Goal: Communication & Community: Share content

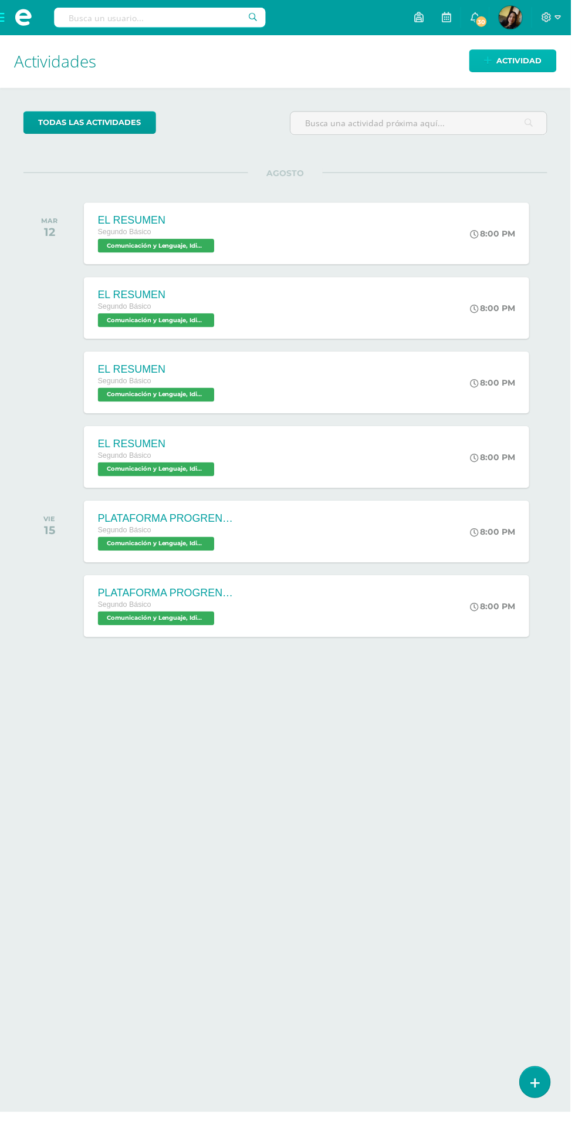
click at [492, 60] on icon at bounding box center [492, 61] width 8 height 10
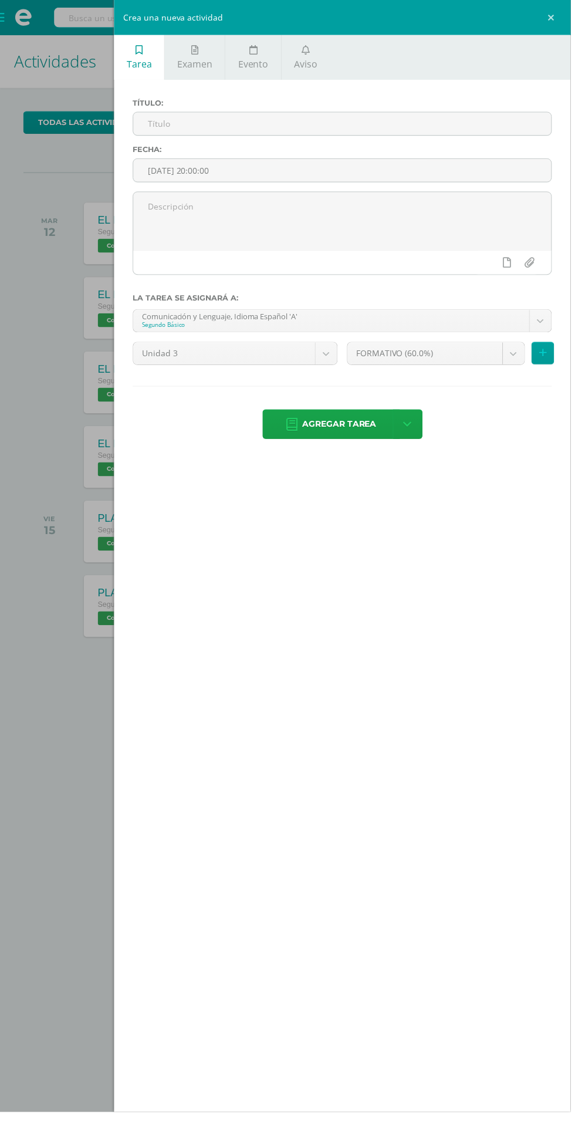
click at [318, 54] on link "Aviso" at bounding box center [308, 57] width 49 height 45
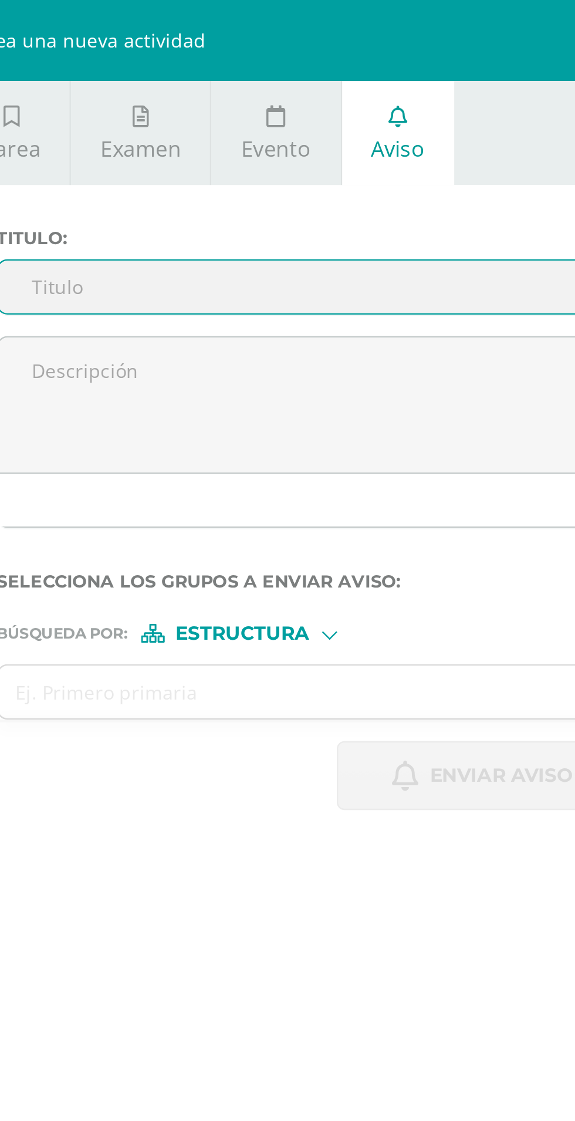
click at [165, 165] on textarea at bounding box center [344, 176] width 421 height 59
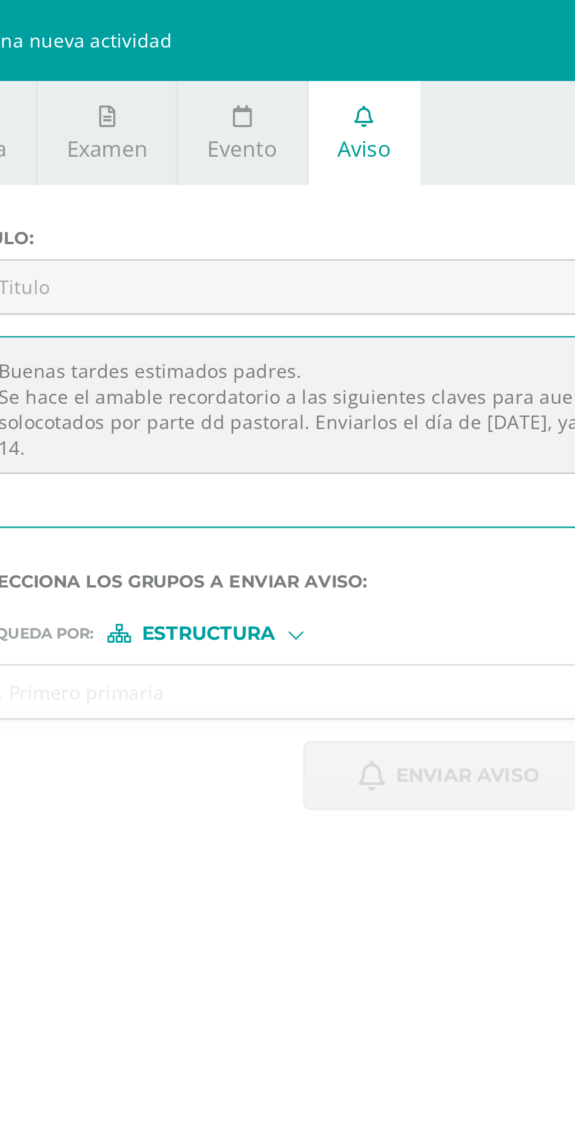
click at [188, 185] on textarea "Buenas tardes estimados padres. Se hace el amable recordatorio a las siguientes…" at bounding box center [344, 176] width 421 height 59
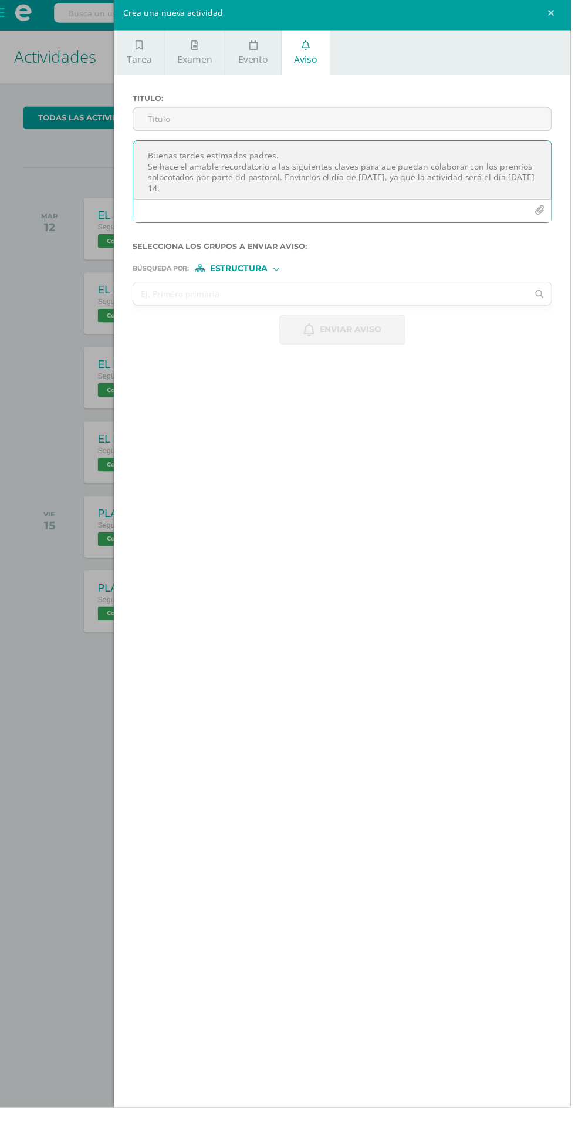
click at [538, 194] on textarea "Buenas tardes estimados padres. Se hace el amable recordatorio a las siguientes…" at bounding box center [344, 176] width 421 height 59
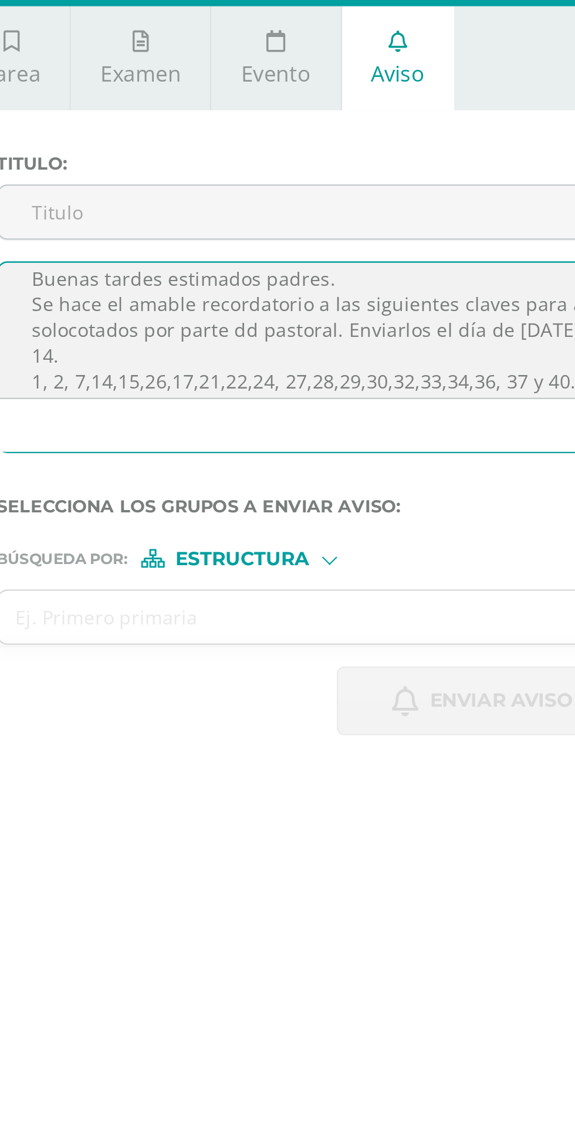
scroll to position [11, 0]
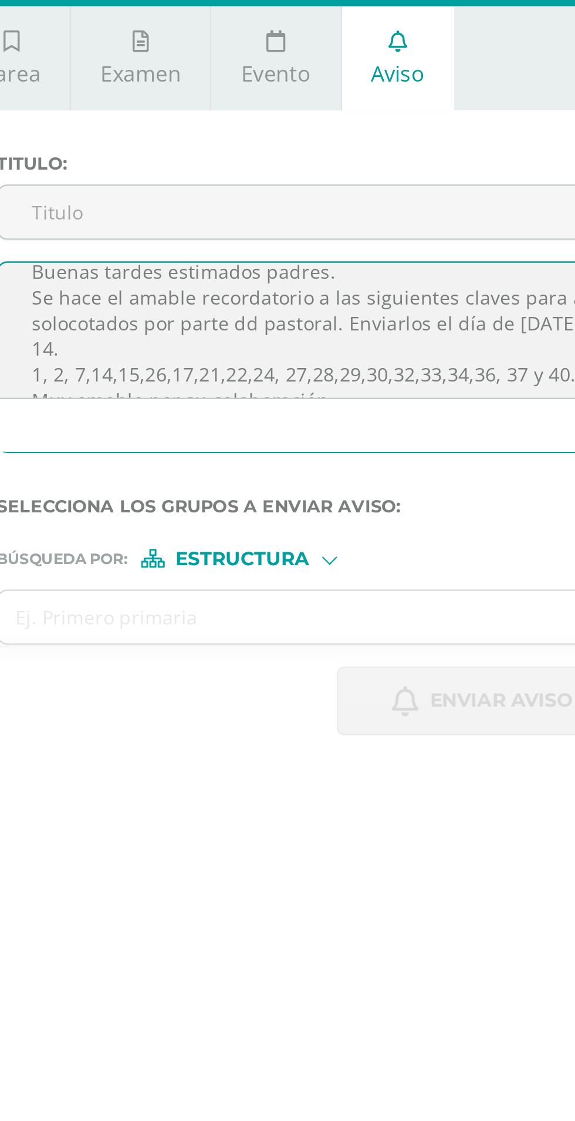
type textarea "Buenas tardes estimados padres. Se hace el amable recordatorio a las siguientes…"
click at [166, 120] on input "Titulo :" at bounding box center [344, 124] width 421 height 23
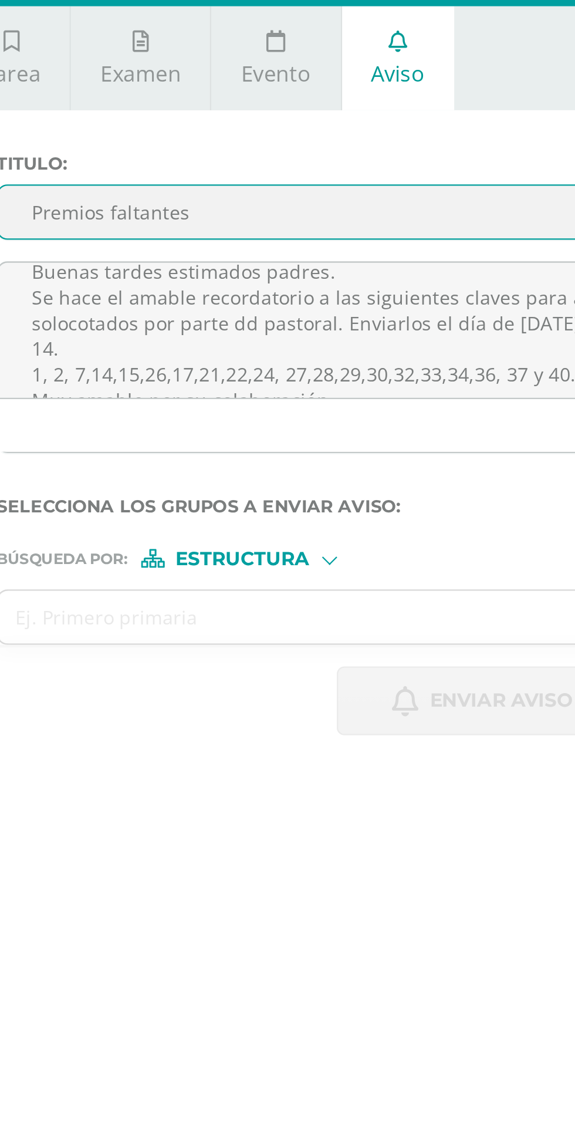
type input "Premios faltantes"
click at [224, 276] on span "Estructura" at bounding box center [241, 275] width 58 height 6
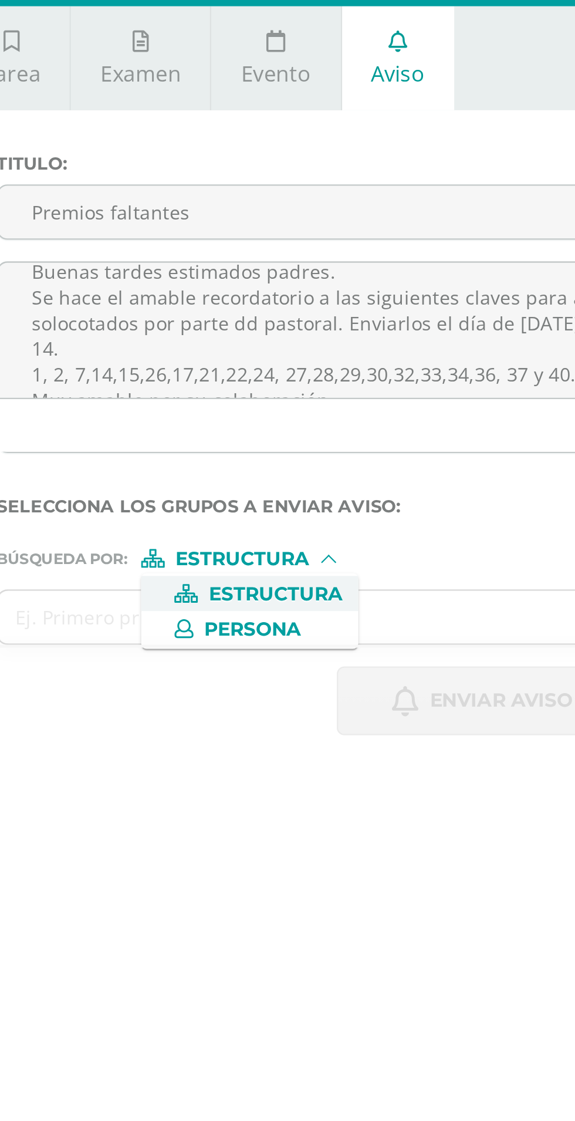
click at [157, 301] on input "text" at bounding box center [333, 300] width 398 height 23
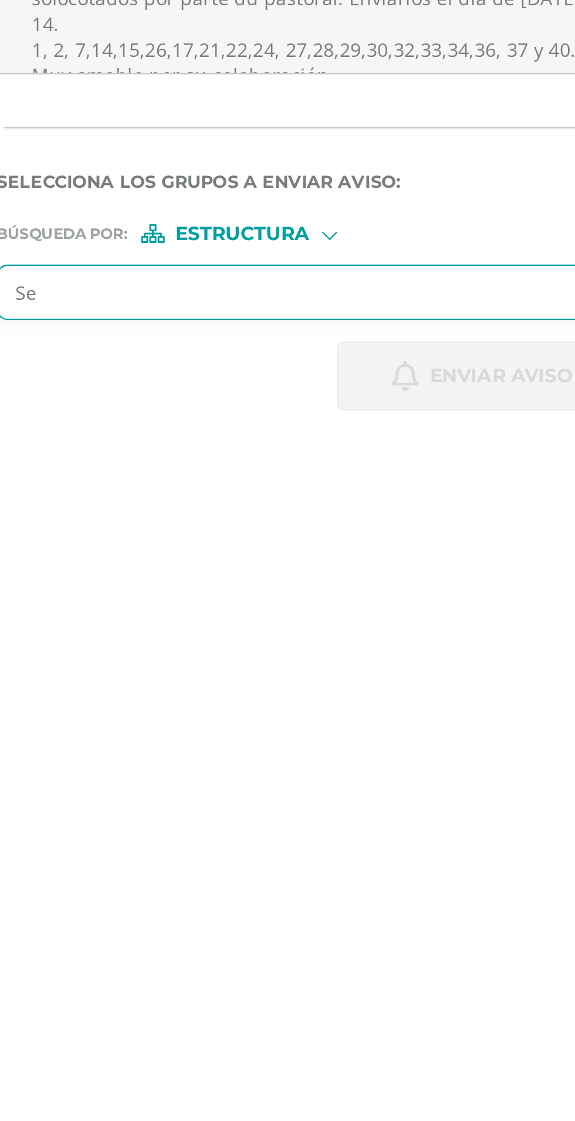
type input "Seg"
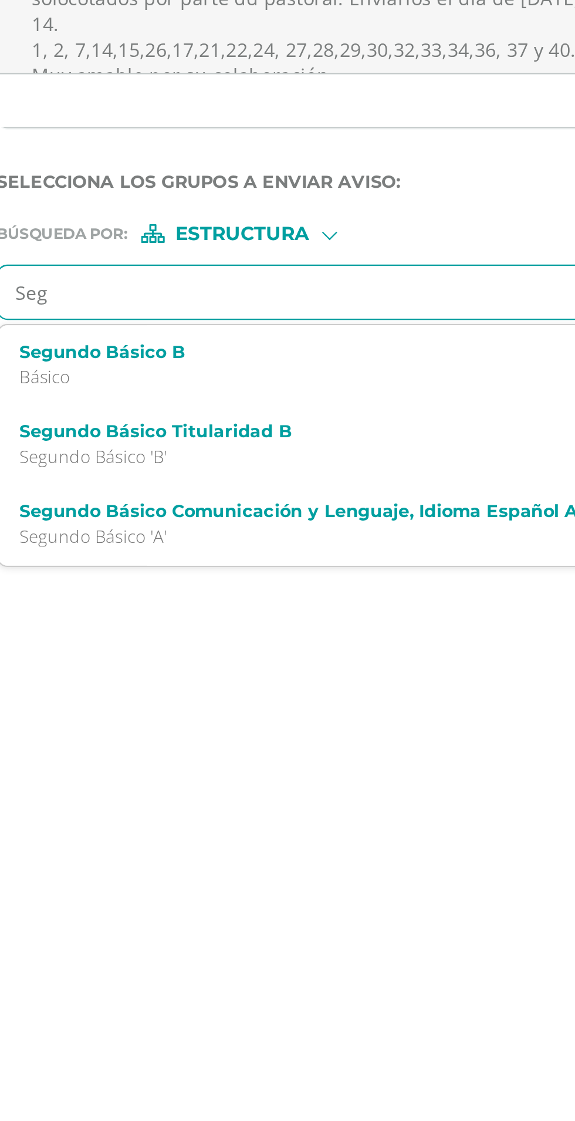
click at [157, 369] on p "Segundo Básico 'B'" at bounding box center [336, 372] width 385 height 10
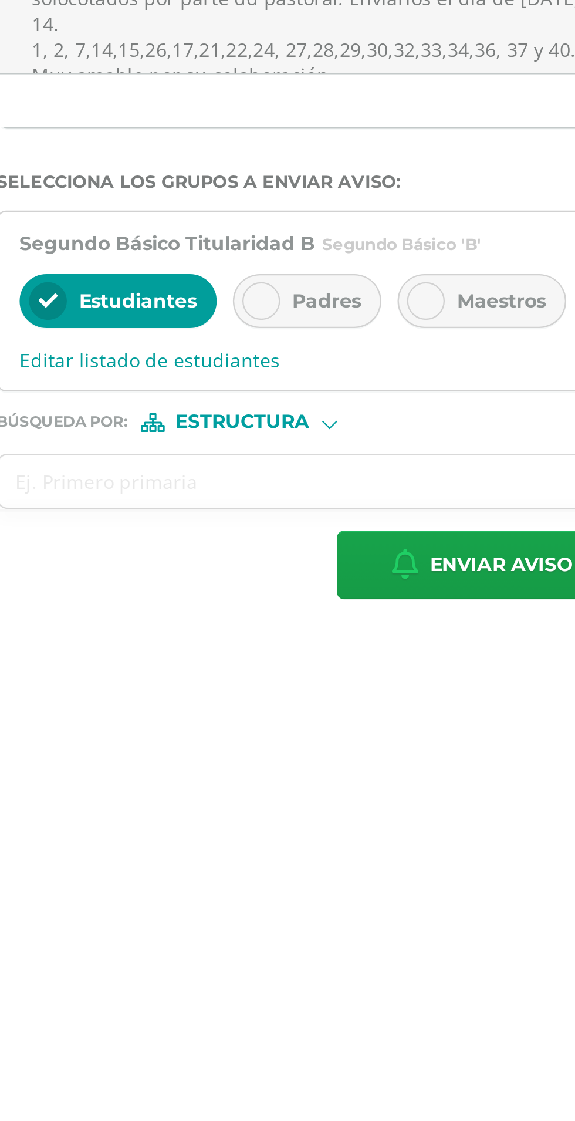
click at [250, 306] on icon at bounding box center [249, 304] width 8 height 8
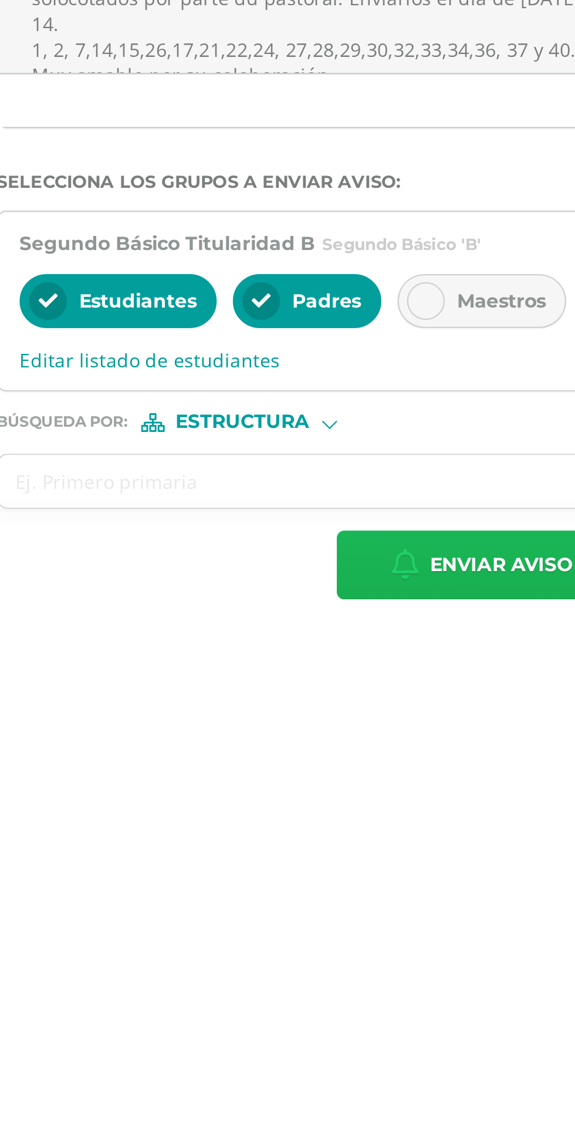
click at [354, 418] on span "Enviar aviso" at bounding box center [353, 419] width 62 height 29
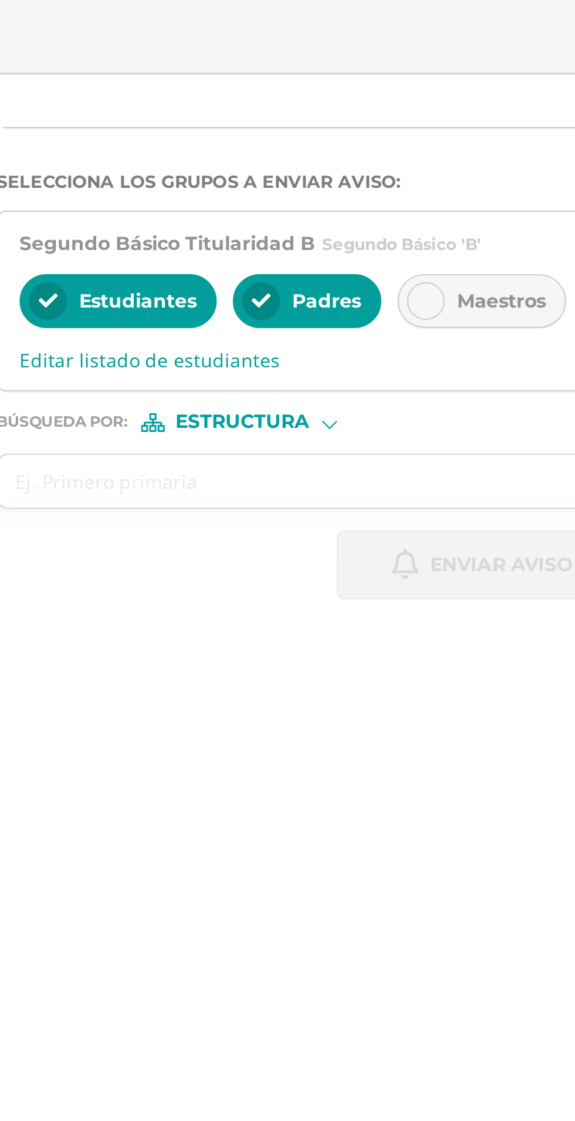
scroll to position [0, 0]
